Goal: Use online tool/utility: Utilize a website feature to perform a specific function

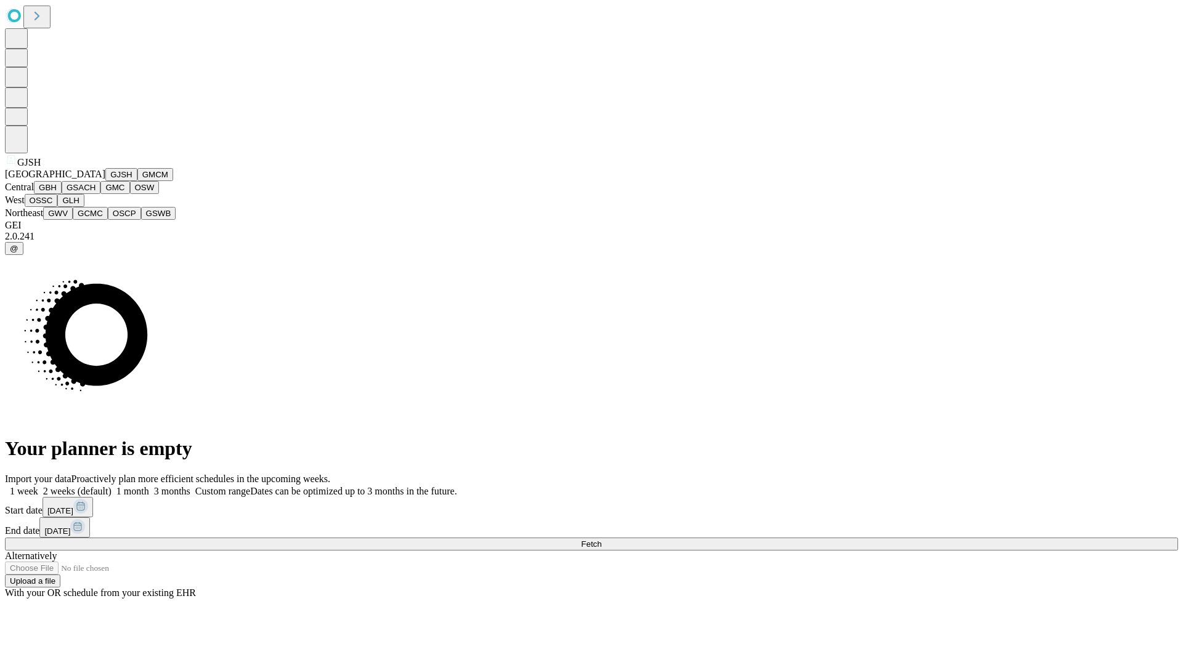
click at [105, 181] on button "GJSH" at bounding box center [121, 174] width 32 height 13
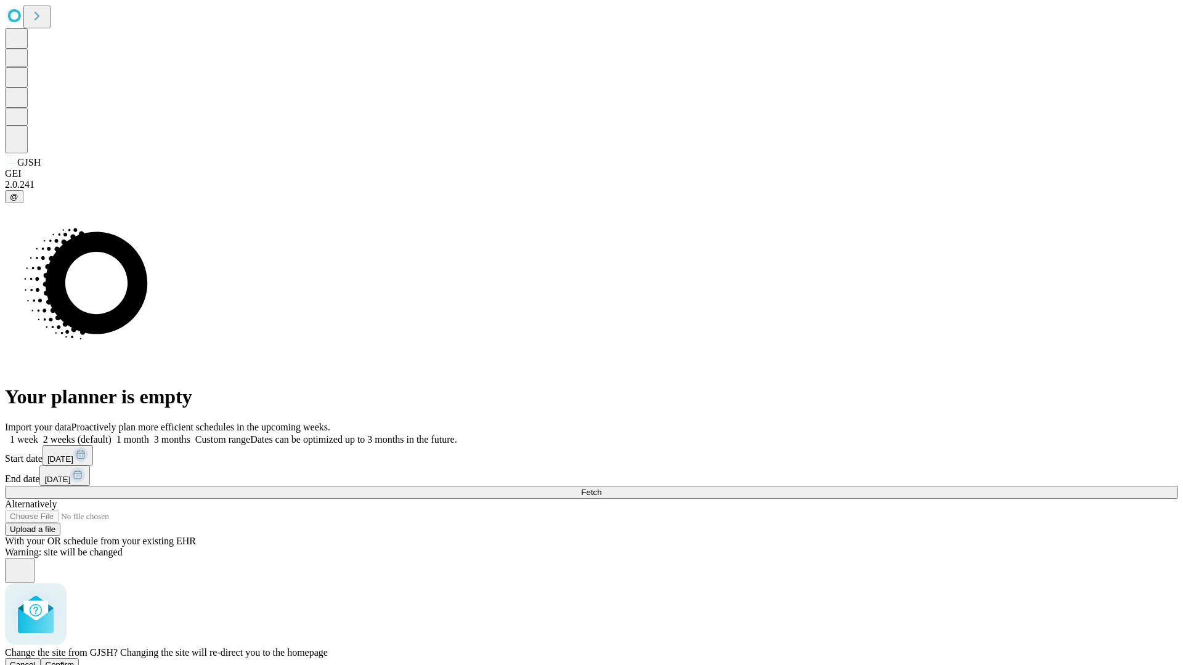
click at [75, 660] on span "Confirm" at bounding box center [60, 664] width 29 height 9
click at [149, 434] on label "1 month" at bounding box center [130, 439] width 38 height 10
click at [601, 488] on span "Fetch" at bounding box center [591, 492] width 20 height 9
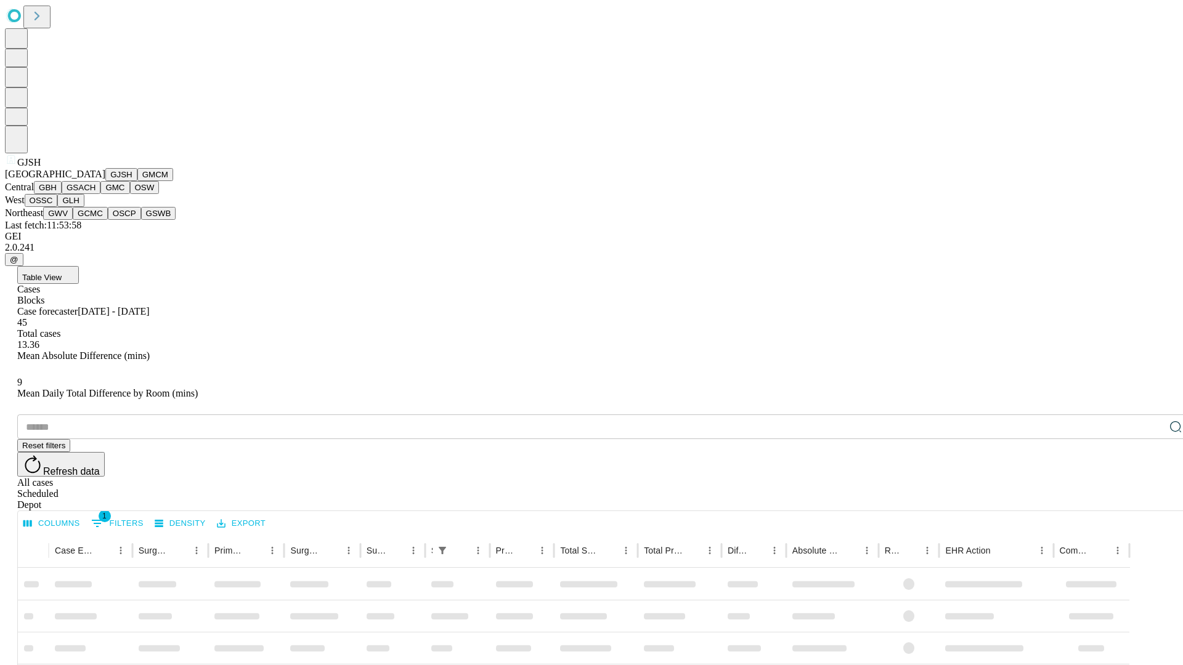
click at [137, 181] on button "GMCM" at bounding box center [155, 174] width 36 height 13
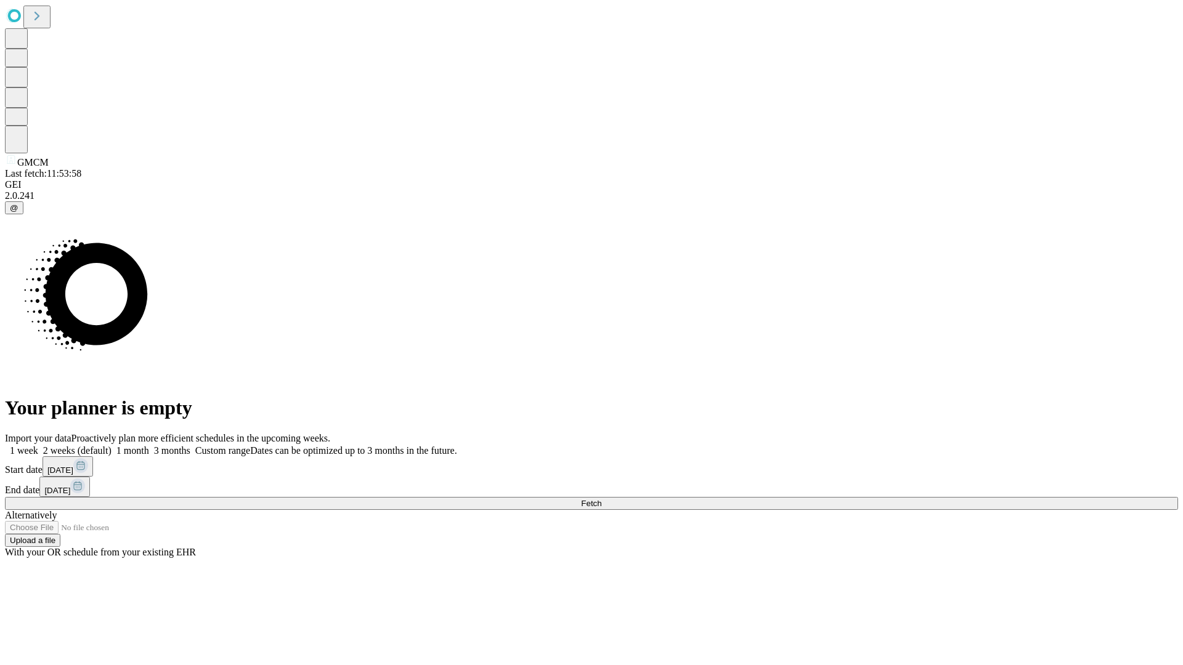
click at [601, 499] on span "Fetch" at bounding box center [591, 503] width 20 height 9
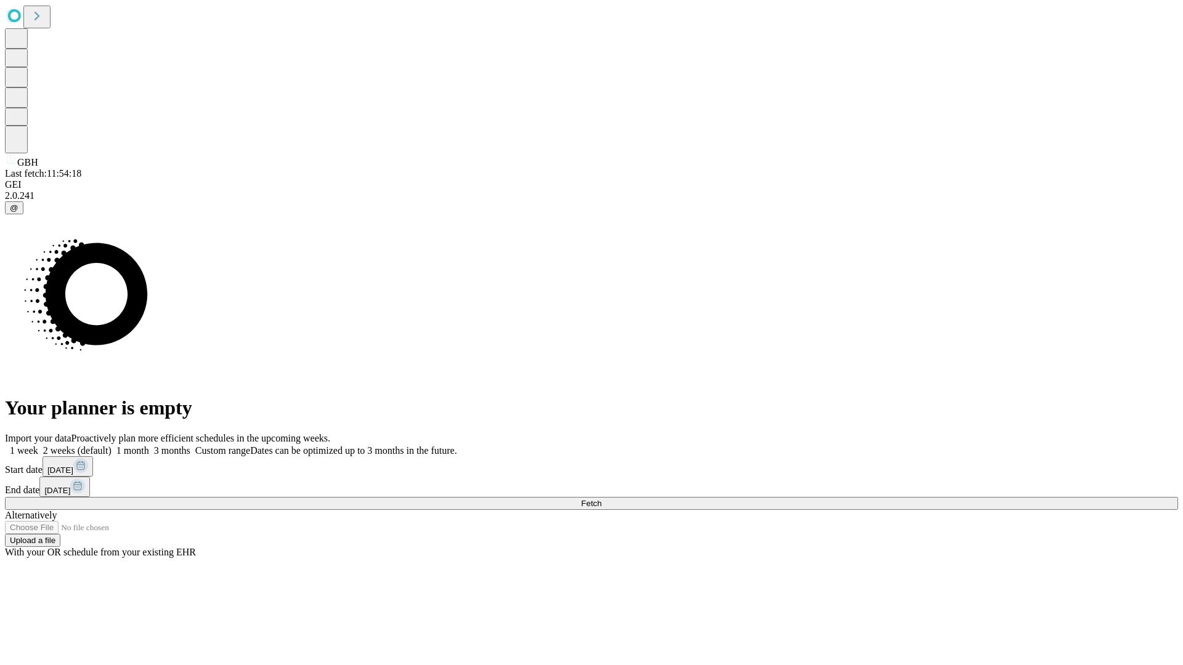
click at [149, 445] on label "1 month" at bounding box center [130, 450] width 38 height 10
click at [601, 499] on span "Fetch" at bounding box center [591, 503] width 20 height 9
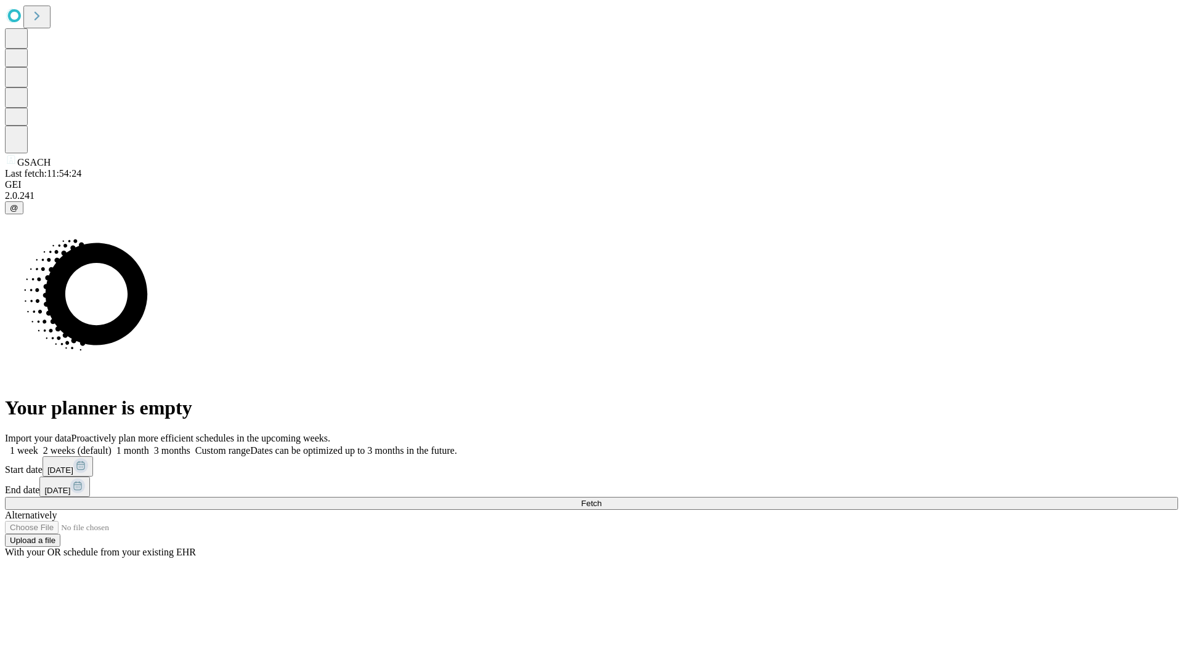
click at [149, 445] on label "1 month" at bounding box center [130, 450] width 38 height 10
click at [601, 499] on span "Fetch" at bounding box center [591, 503] width 20 height 9
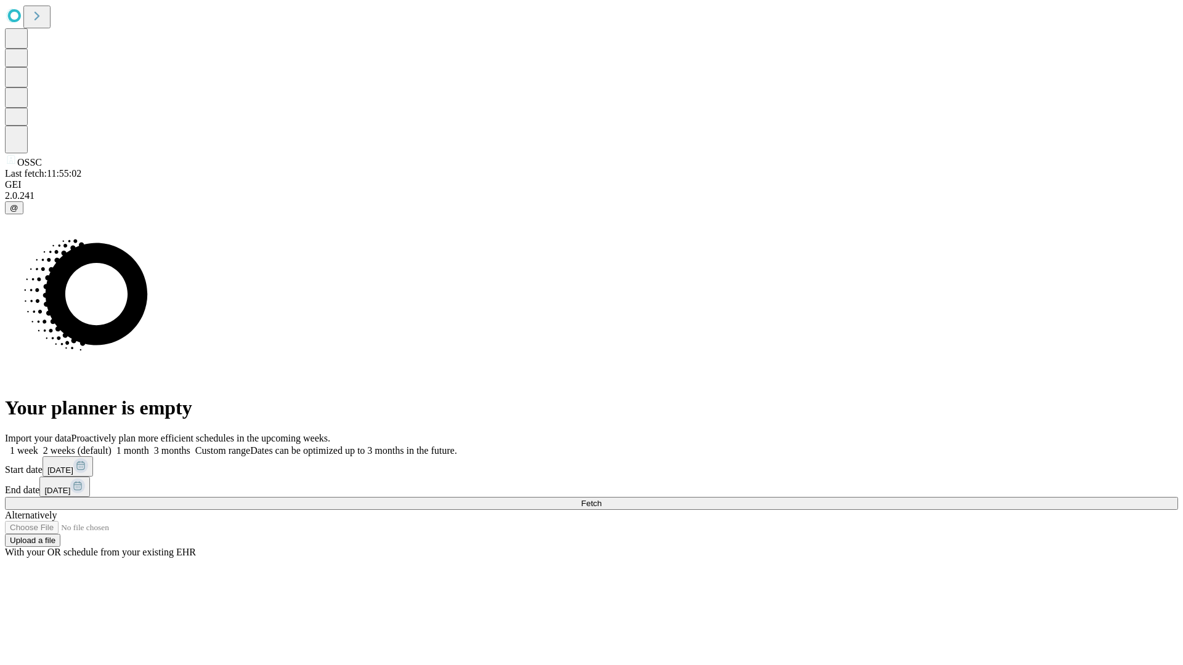
click at [149, 445] on label "1 month" at bounding box center [130, 450] width 38 height 10
click at [601, 499] on span "Fetch" at bounding box center [591, 503] width 20 height 9
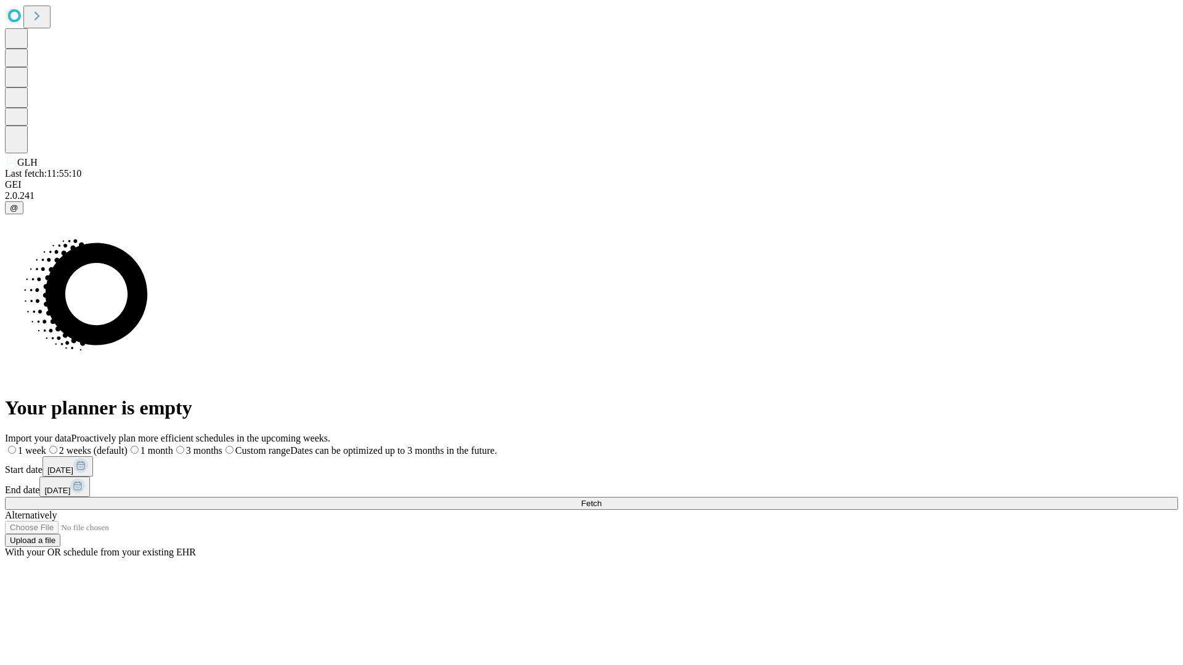
click at [173, 445] on label "1 month" at bounding box center [150, 450] width 46 height 10
click at [601, 499] on span "Fetch" at bounding box center [591, 503] width 20 height 9
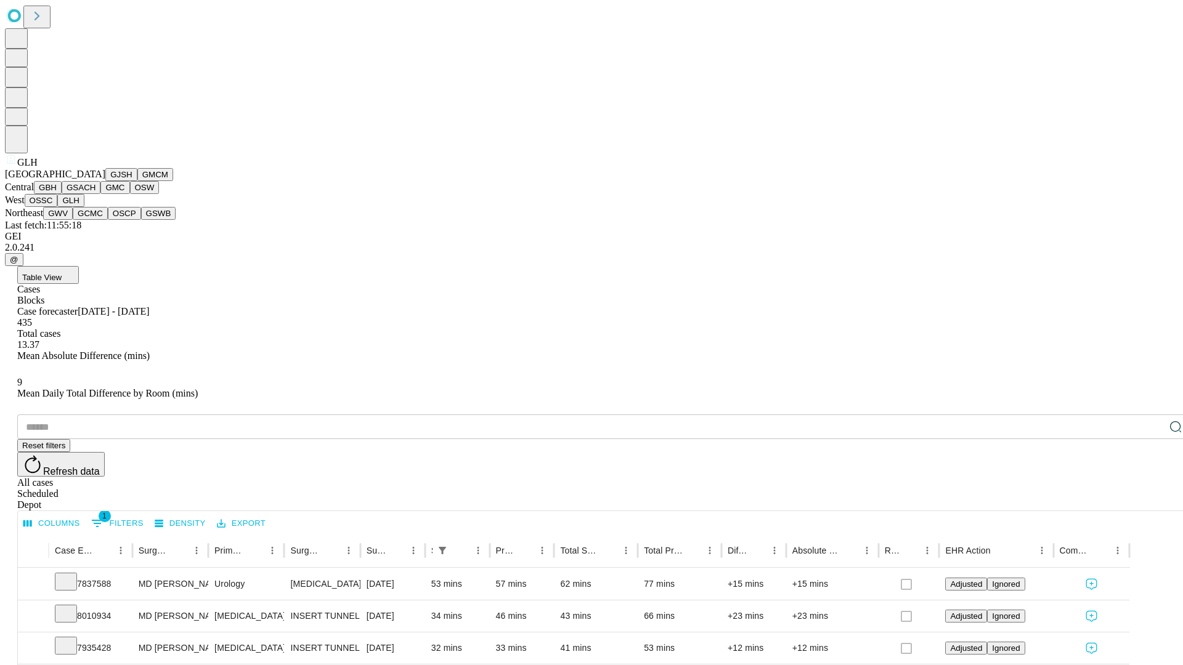
click at [73, 220] on button "GWV" at bounding box center [58, 213] width 30 height 13
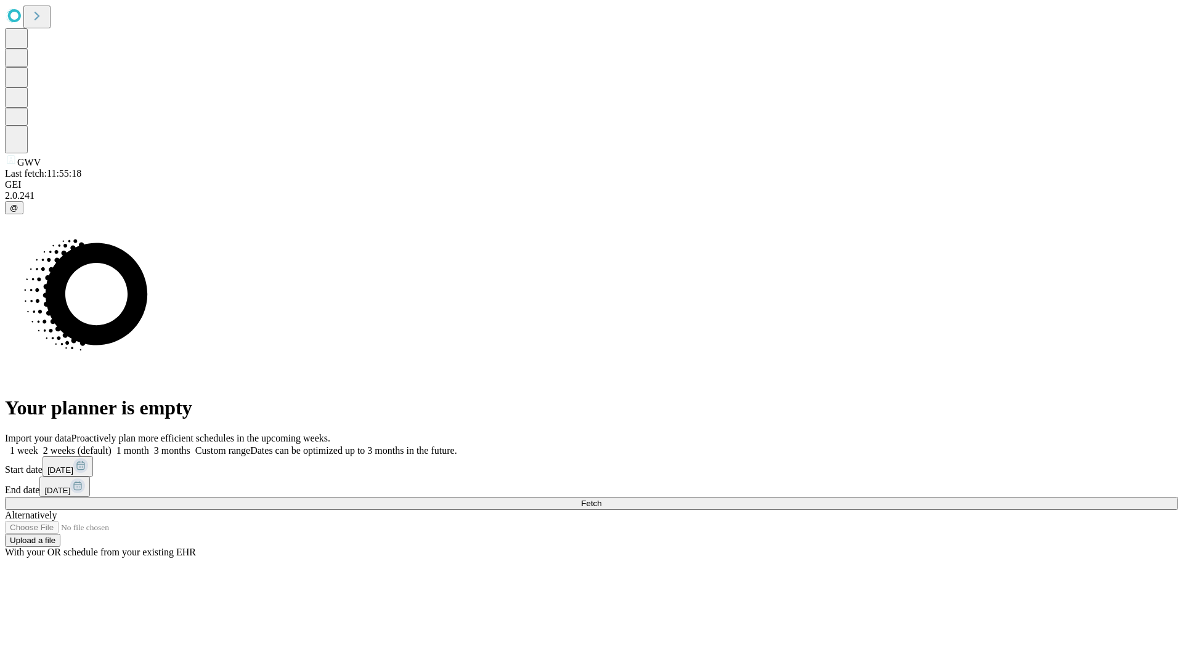
click at [601, 499] on span "Fetch" at bounding box center [591, 503] width 20 height 9
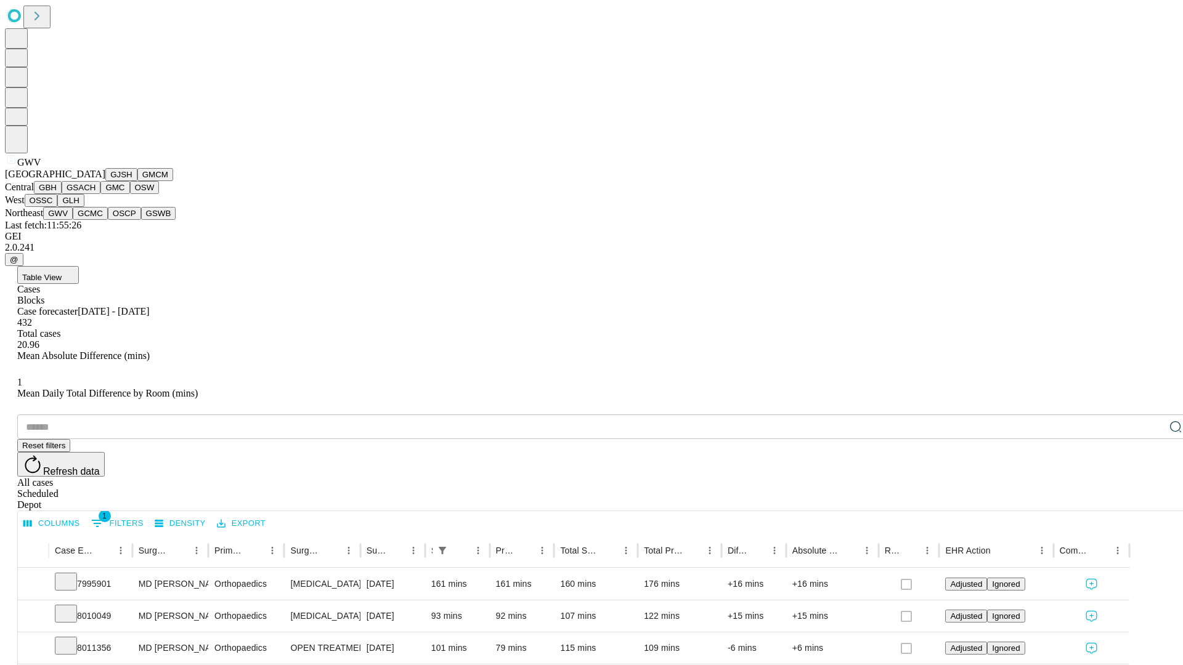
click at [95, 220] on button "GCMC" at bounding box center [90, 213] width 35 height 13
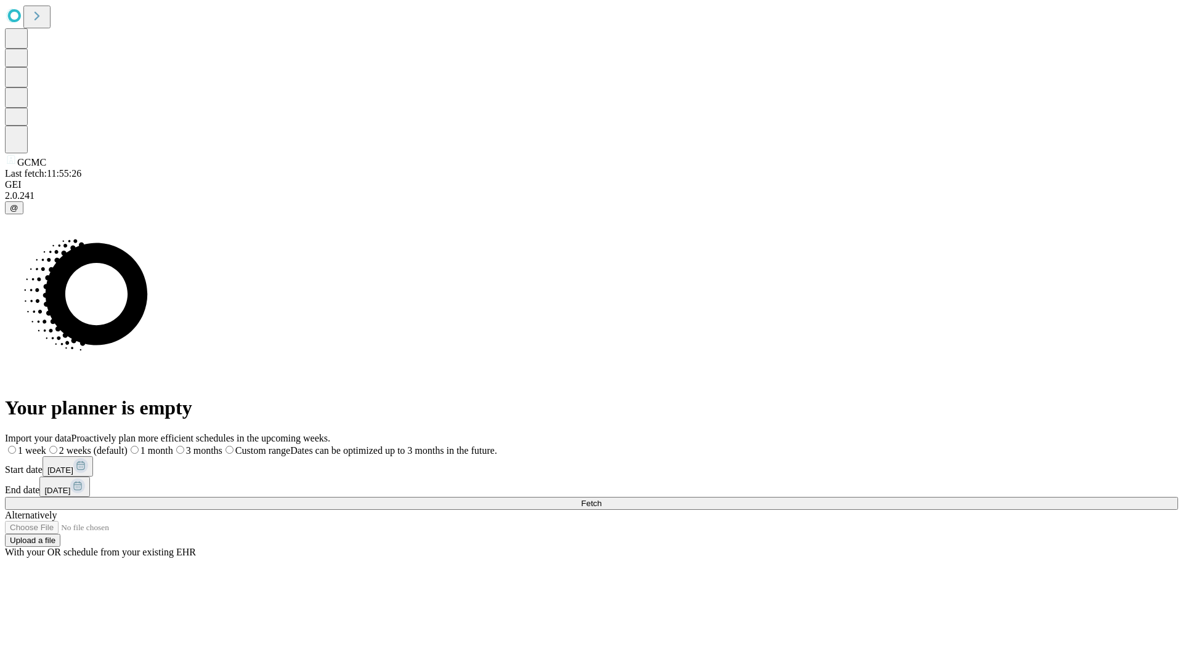
click at [173, 445] on label "1 month" at bounding box center [150, 450] width 46 height 10
click at [601, 499] on span "Fetch" at bounding box center [591, 503] width 20 height 9
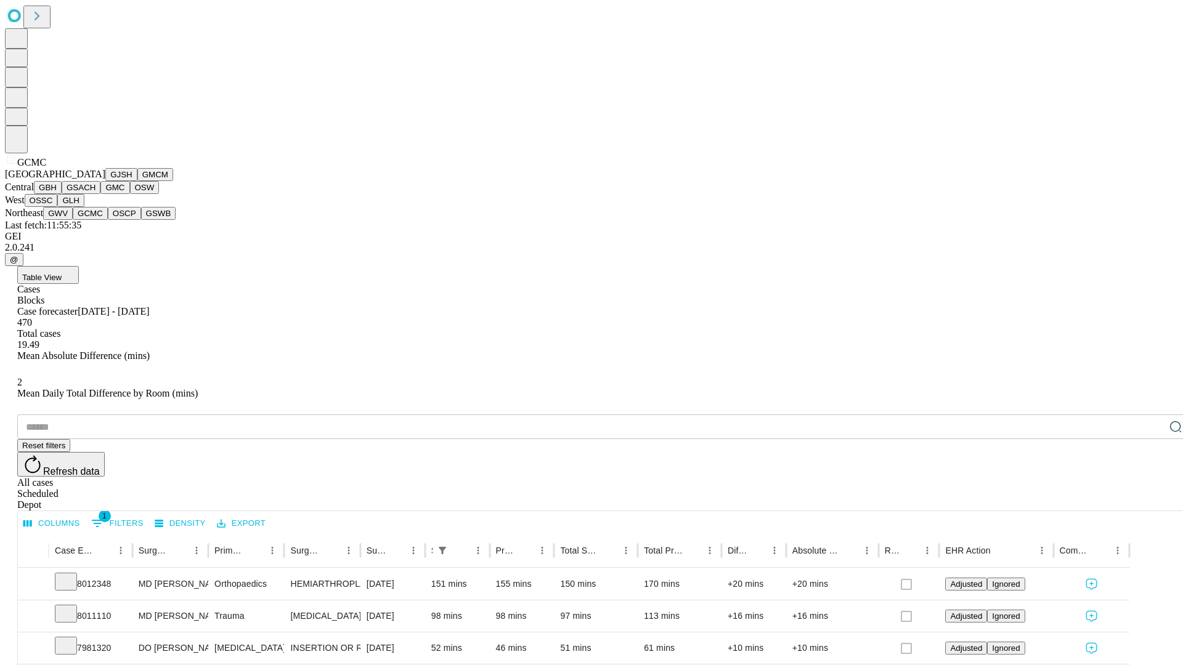
click at [108, 220] on button "OSCP" at bounding box center [124, 213] width 33 height 13
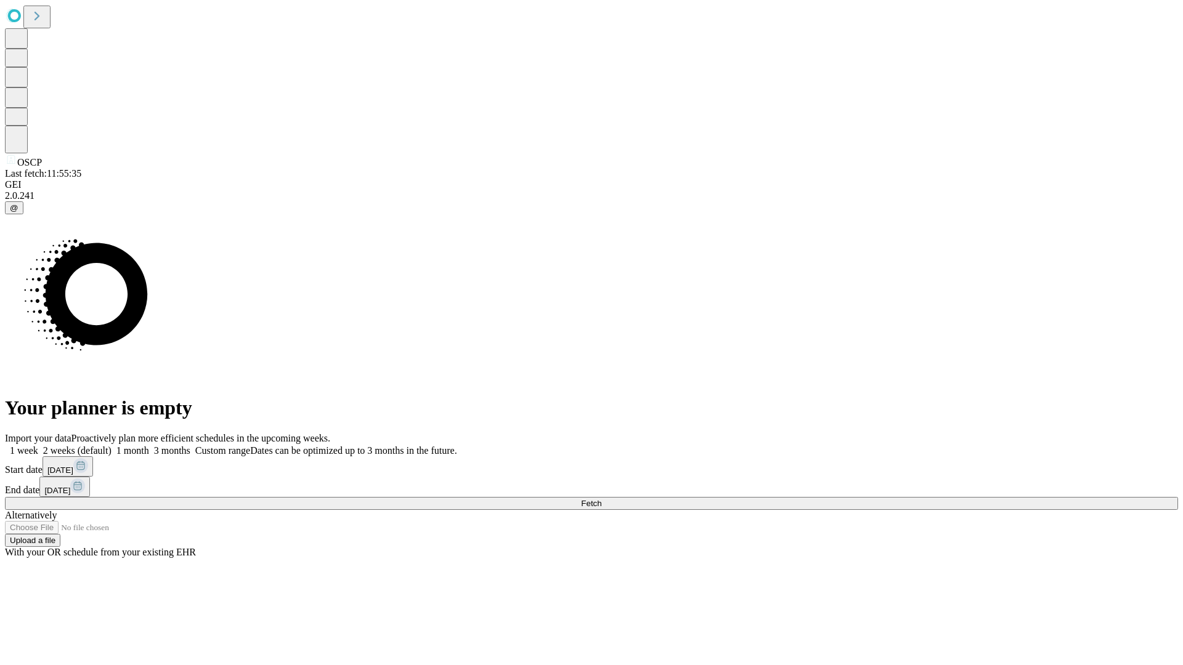
click at [601, 499] on span "Fetch" at bounding box center [591, 503] width 20 height 9
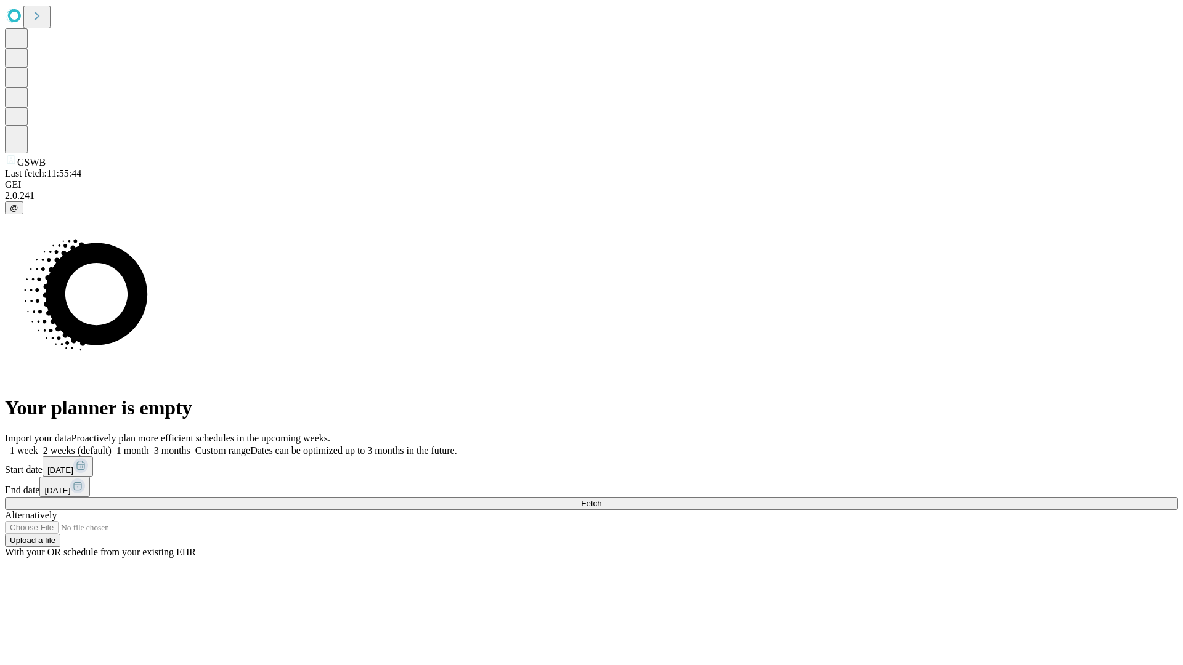
click at [149, 445] on label "1 month" at bounding box center [130, 450] width 38 height 10
click at [601, 499] on span "Fetch" at bounding box center [591, 503] width 20 height 9
